Goal: Information Seeking & Learning: Learn about a topic

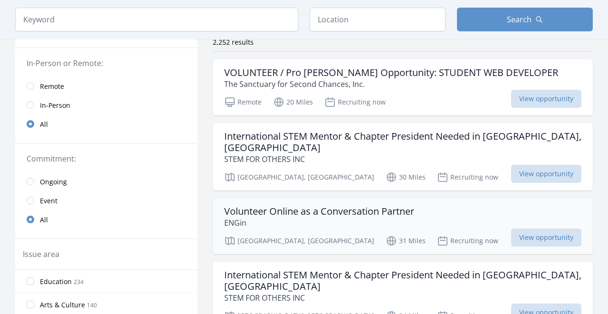
scroll to position [78, 0]
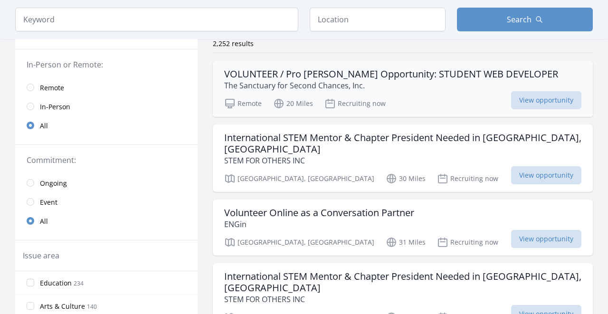
click at [470, 84] on p "The Sanctuary for Second Chances, Inc." at bounding box center [391, 85] width 334 height 11
click at [413, 150] on h3 "International STEM Mentor & Chapter President Needed in Pasay City, Philippines" at bounding box center [402, 143] width 357 height 23
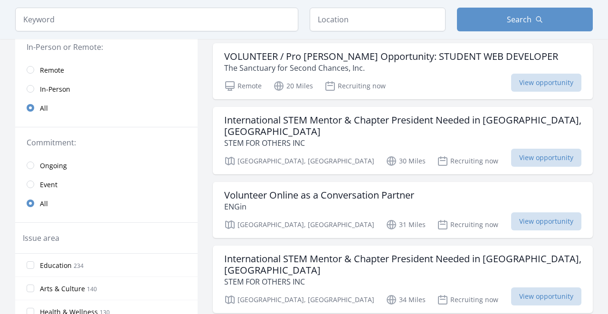
scroll to position [96, 0]
click at [29, 72] on input "radio" at bounding box center [31, 70] width 8 height 8
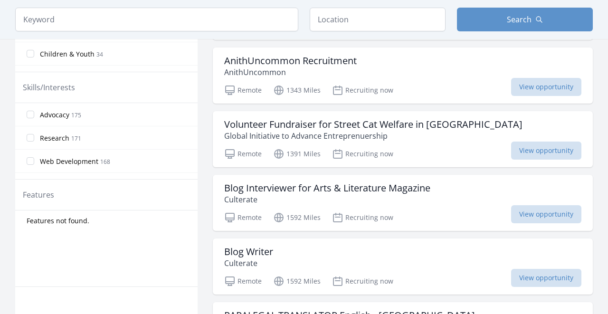
scroll to position [347, 0]
click at [429, 200] on p "Culterate" at bounding box center [327, 198] width 206 height 11
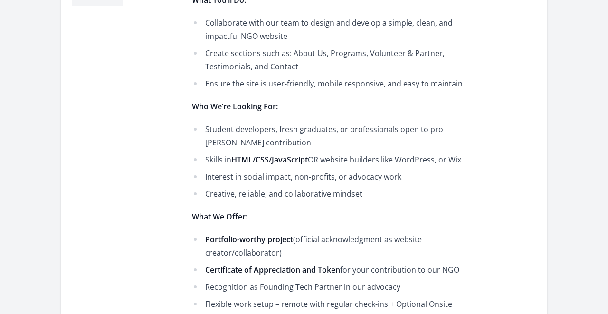
scroll to position [406, 0]
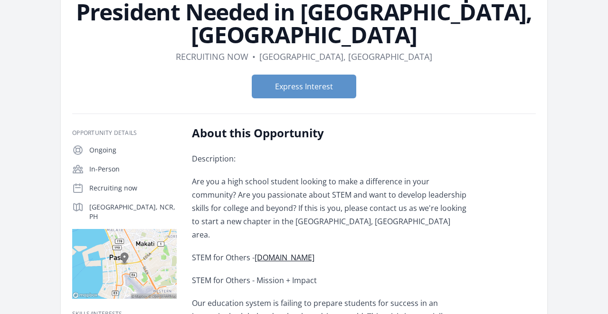
scroll to position [96, 0]
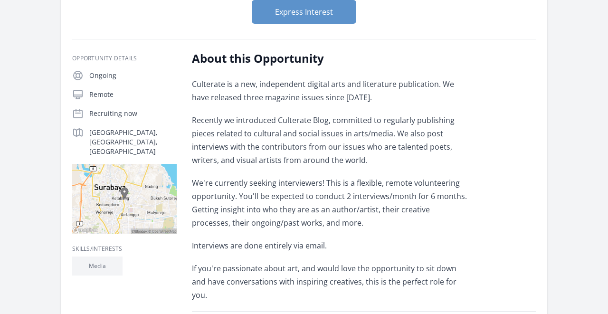
scroll to position [147, 0]
drag, startPoint x: 276, startPoint y: 121, endPoint x: 326, endPoint y: 121, distance: 49.9
click at [326, 121] on p "Recently we introduced Culterate Blog, committed to regularly publishing pieces…" at bounding box center [331, 139] width 278 height 53
copy p "Culterate Blog"
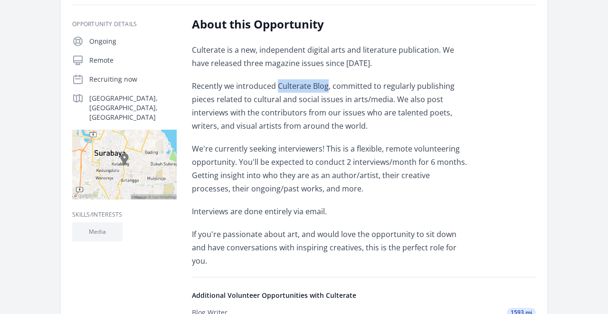
scroll to position [170, 0]
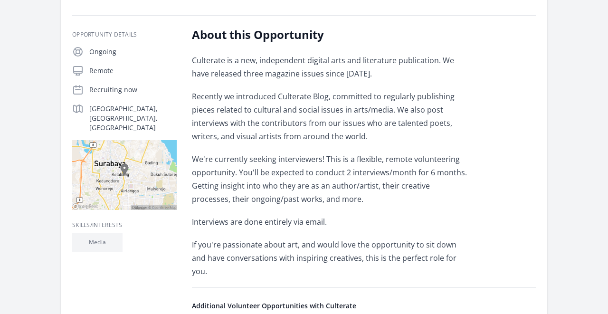
click at [390, 131] on p "Recently we introduced Culterate Blog, committed to regularly publishing pieces…" at bounding box center [331, 116] width 278 height 53
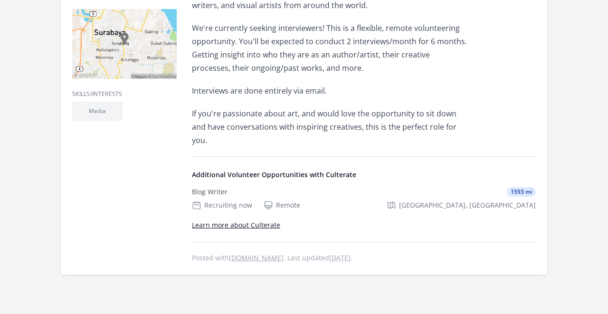
scroll to position [313, 0]
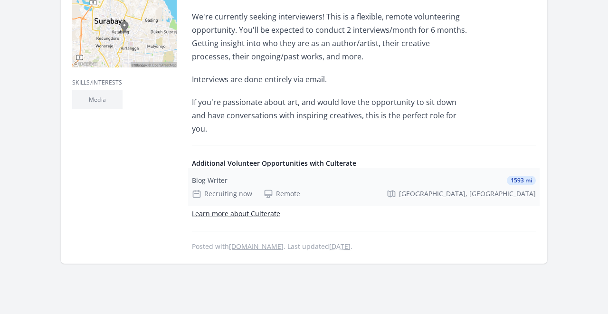
click at [439, 176] on div "Blog Writer 1593 mi" at bounding box center [364, 181] width 344 height 10
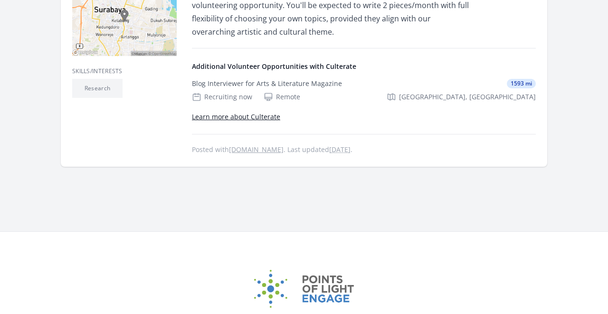
scroll to position [299, 0]
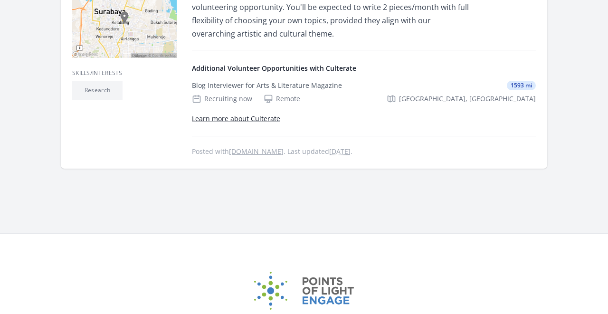
click at [243, 114] on link "Learn more about Culterate" at bounding box center [236, 118] width 88 height 9
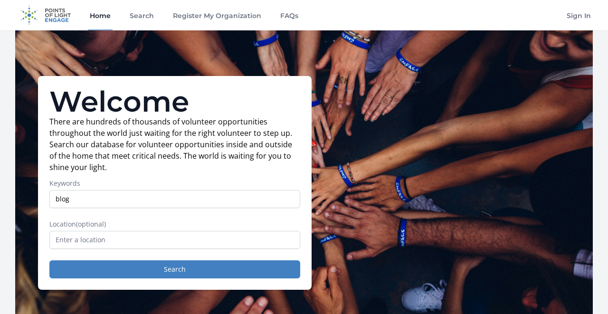
type input "blog"
click at [175, 269] on button "Search" at bounding box center [174, 269] width 251 height 18
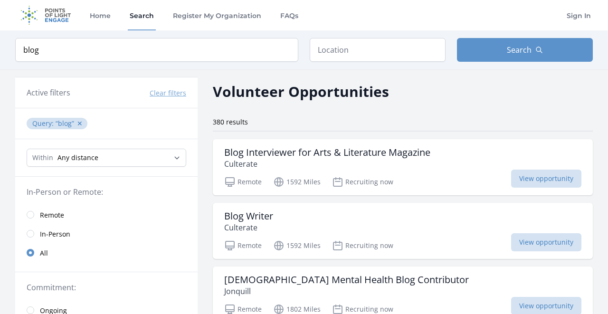
click at [34, 217] on link "Remote" at bounding box center [106, 214] width 182 height 19
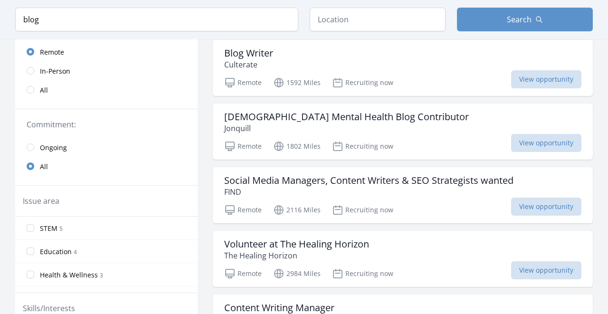
scroll to position [187, 0]
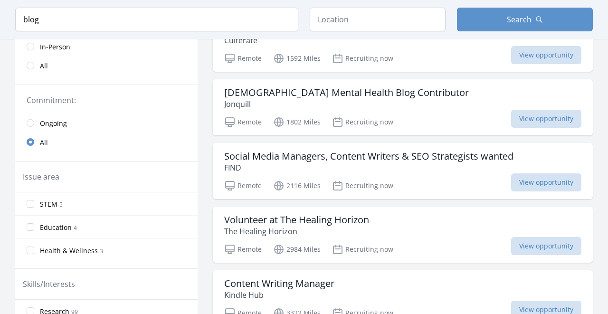
click at [31, 122] on input "radio" at bounding box center [31, 123] width 8 height 8
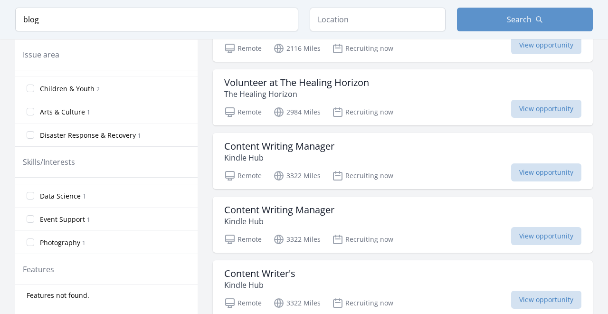
scroll to position [326, 0]
click at [445, 155] on div "Content Writing Manager Kindle Hub" at bounding box center [402, 151] width 357 height 23
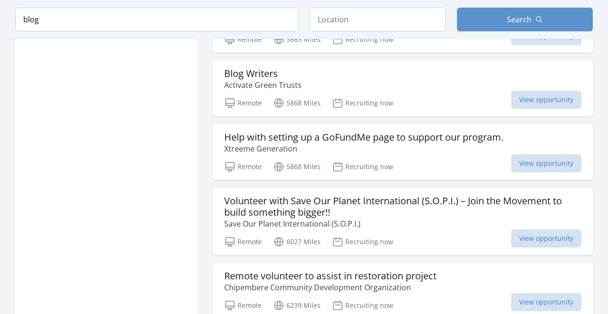
scroll to position [889, 0]
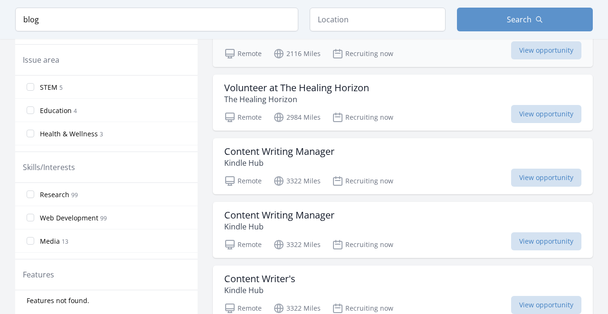
scroll to position [320, 0]
click at [329, 154] on h3 "Content Writing Manager" at bounding box center [279, 150] width 110 height 11
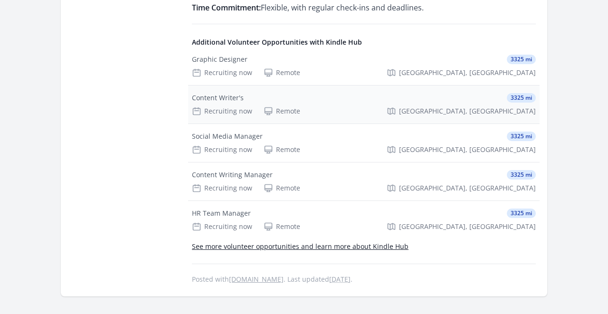
scroll to position [641, 0]
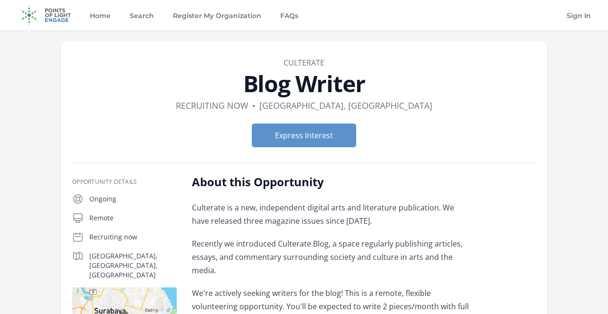
scroll to position [299, 0]
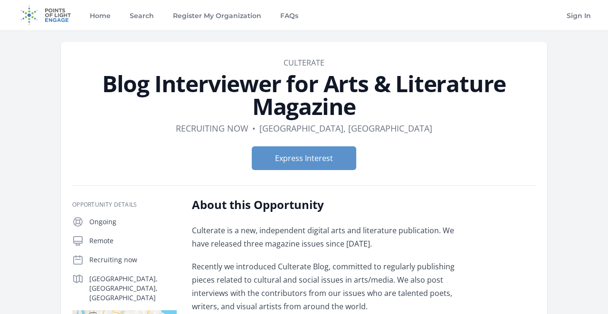
scroll to position [313, 0]
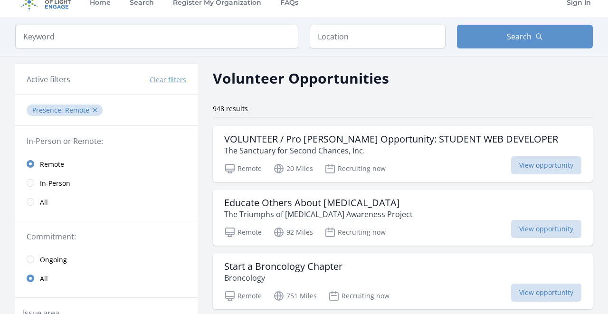
scroll to position [15, 0]
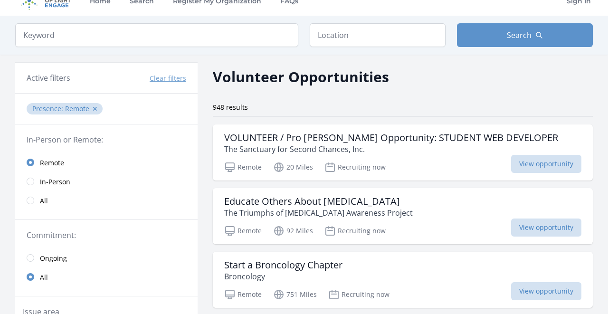
click at [30, 255] on input "radio" at bounding box center [31, 258] width 8 height 8
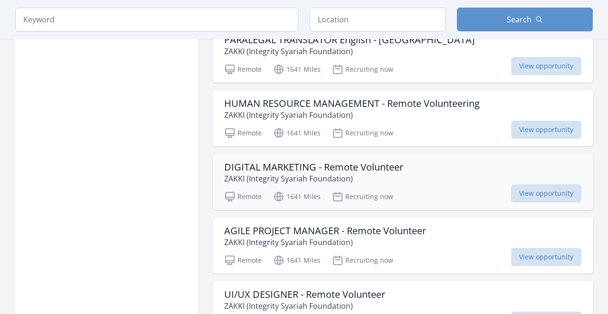
scroll to position [615, 0]
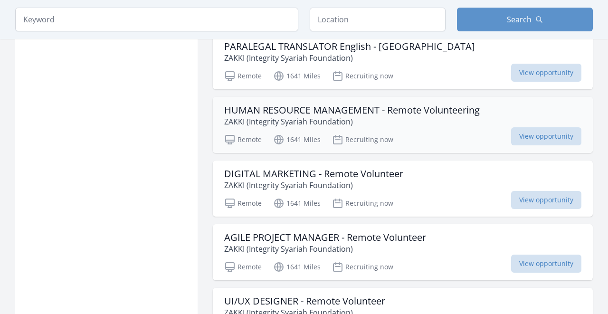
click at [270, 112] on h3 "HUMAN RESOURCE MANAGEMENT - Remote Volunteering" at bounding box center [352, 110] width 256 height 11
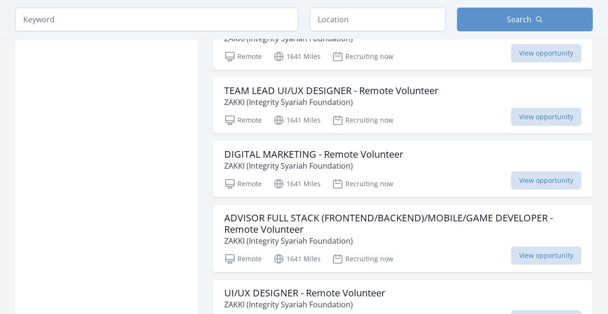
scroll to position [1094, 0]
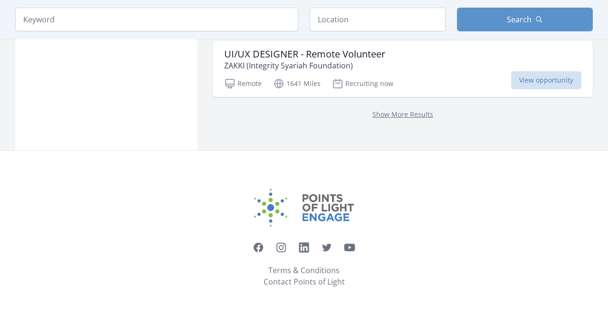
scroll to position [1331, 0]
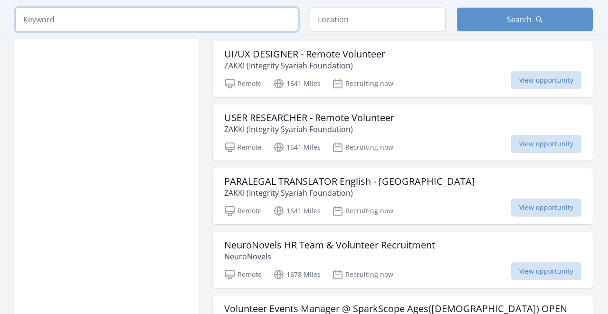
click at [127, 27] on input "search" at bounding box center [156, 20] width 283 height 24
type input "blog"
click button "submit" at bounding box center [0, 0] width 0 height 0
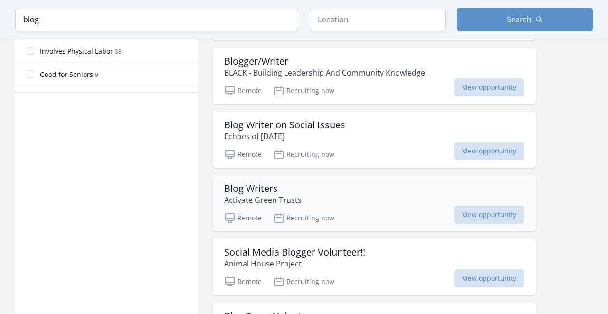
scroll to position [567, 0]
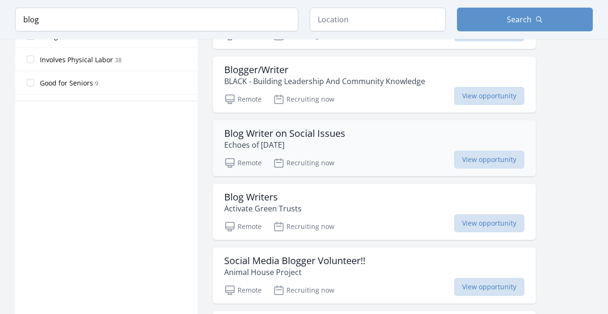
click at [282, 135] on h3 "Blog Writer on Social Issues" at bounding box center [284, 133] width 121 height 11
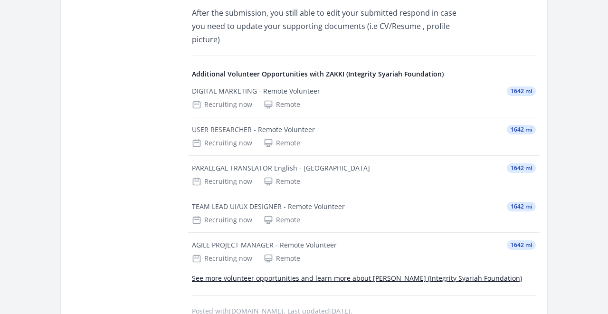
scroll to position [1163, 0]
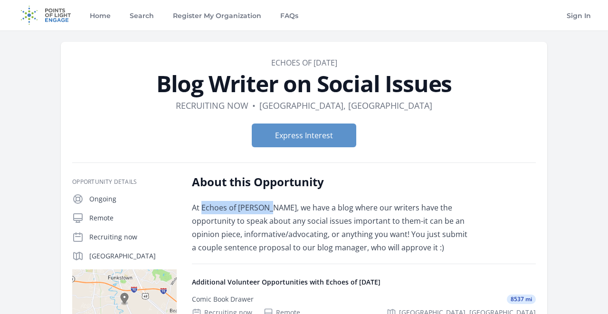
drag, startPoint x: 203, startPoint y: 207, endPoint x: 279, endPoint y: 209, distance: 75.6
click at [279, 208] on p "At Echoes of Tommorow, we have a blog where our writers have the opportunity to…" at bounding box center [331, 227] width 278 height 53
copy p "Echoes of Tommorow"
click at [135, 14] on link "Search" at bounding box center [142, 15] width 28 height 30
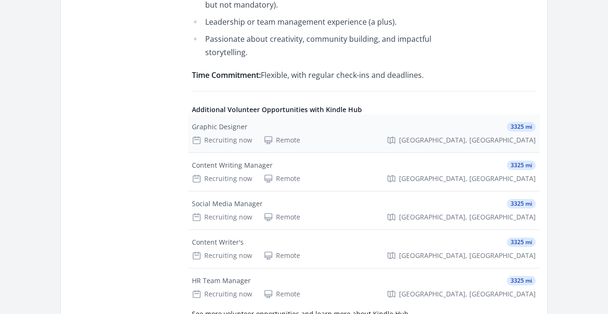
scroll to position [604, 0]
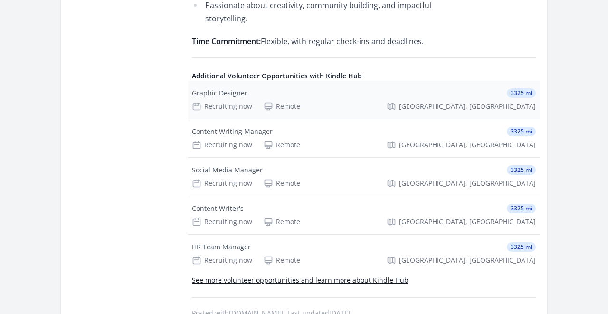
click at [354, 88] on div "Graphic Designer 3325 mi" at bounding box center [364, 93] width 344 height 10
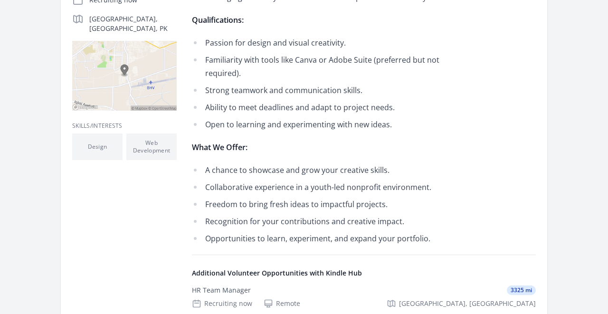
scroll to position [210, 0]
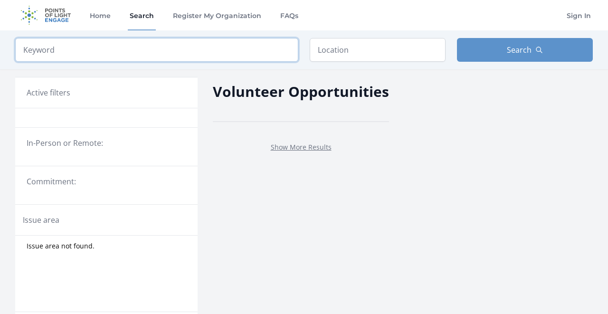
click at [72, 48] on input "search" at bounding box center [156, 50] width 283 height 24
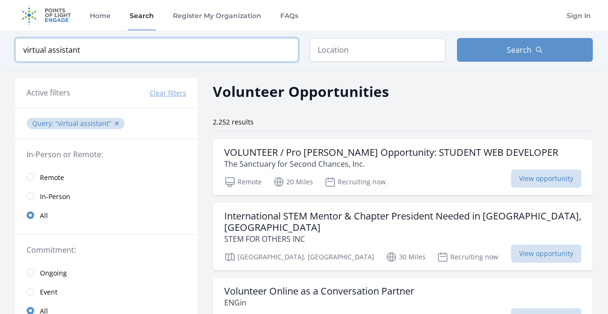
type input "virtual assistant"
click at [30, 176] on input "radio" at bounding box center [31, 177] width 8 height 8
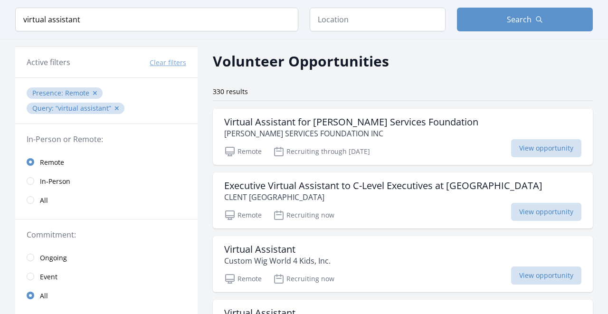
scroll to position [41, 0]
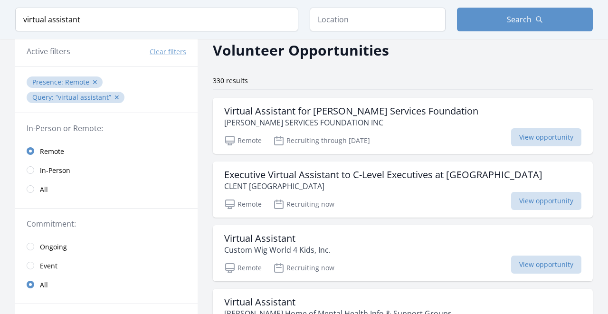
click at [30, 247] on input "radio" at bounding box center [31, 247] width 8 height 8
click at [375, 126] on p "[PERSON_NAME] SERVICES FOUNDATION INC" at bounding box center [351, 122] width 254 height 11
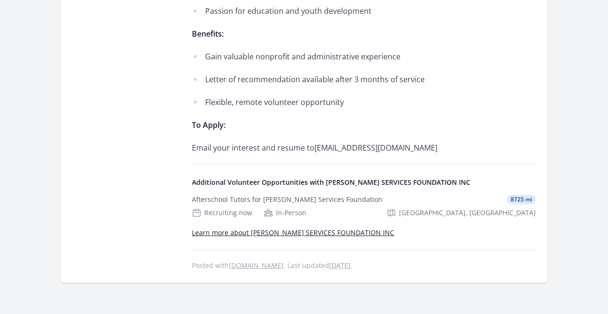
scroll to position [711, 0]
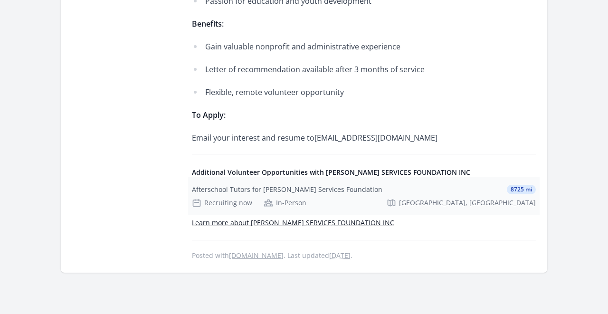
click at [313, 185] on div "Afterschool Tutors for [PERSON_NAME] Services Foundation" at bounding box center [287, 190] width 191 height 10
